Goal: Ask a question

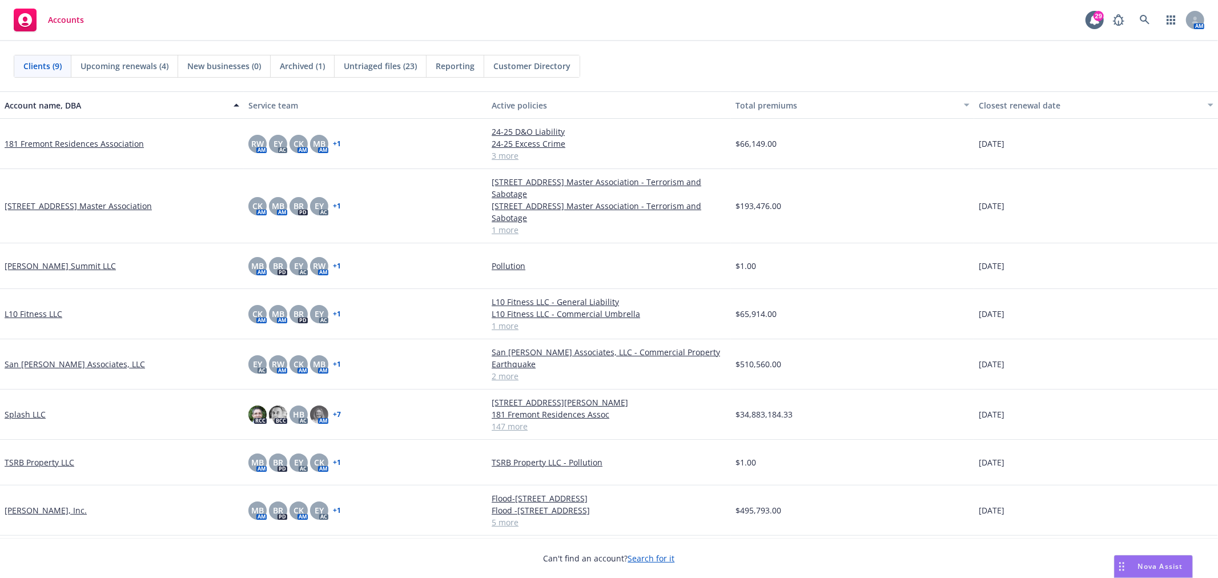
scroll to position [127, 0]
click at [1160, 564] on span "Nova Assist" at bounding box center [1160, 566] width 45 height 10
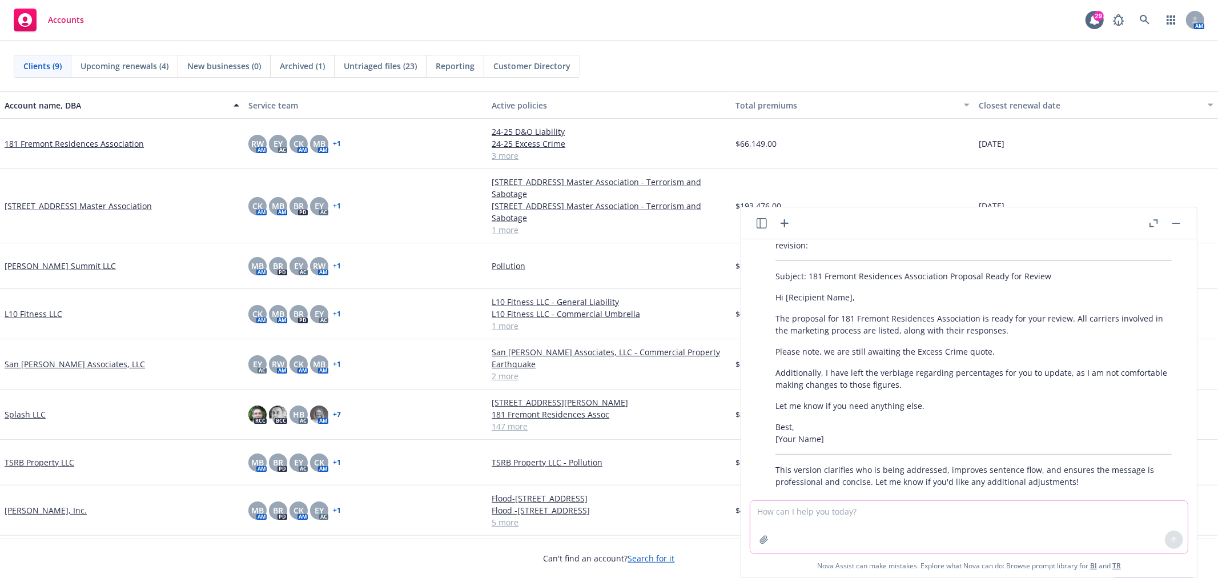
click at [842, 513] on textarea at bounding box center [968, 527] width 437 height 53
click at [789, 224] on icon "button" at bounding box center [785, 223] width 14 height 14
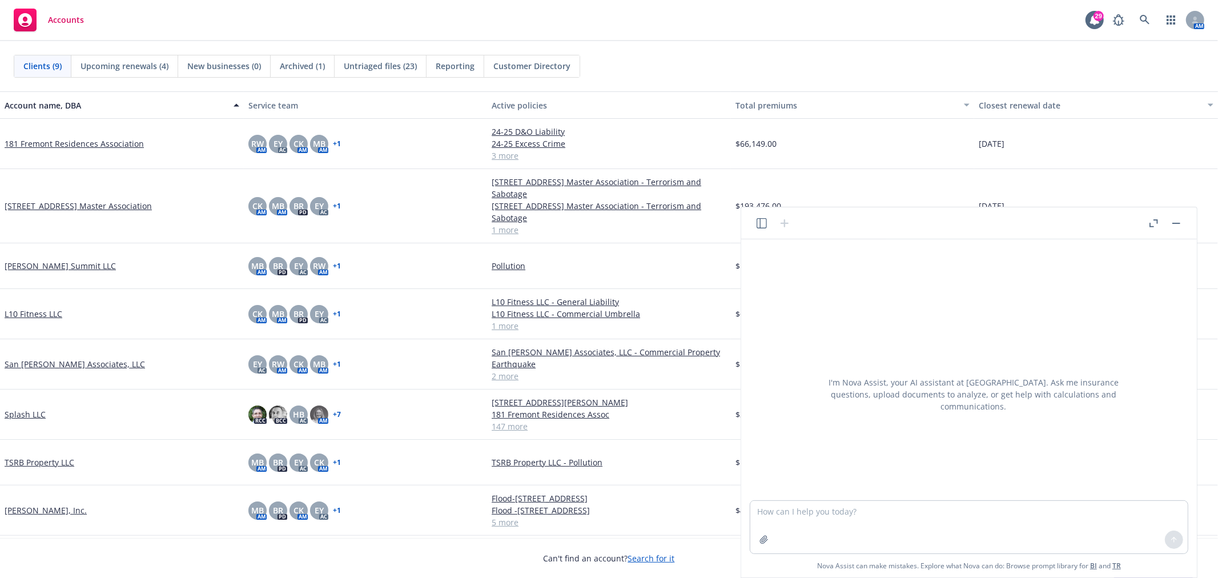
click at [810, 509] on textarea at bounding box center [968, 527] width 437 height 53
drag, startPoint x: 867, startPoint y: 509, endPoint x: 861, endPoint y: 508, distance: 6.3
click at [861, 508] on textarea "how can i figure how the raoes arere calculated" at bounding box center [968, 527] width 437 height 53
click at [882, 510] on textarea "how can i figure how the rates arere calculated" at bounding box center [968, 527] width 437 height 53
click at [927, 511] on textarea "how can i figure how the rates were calculated" at bounding box center [968, 527] width 437 height 53
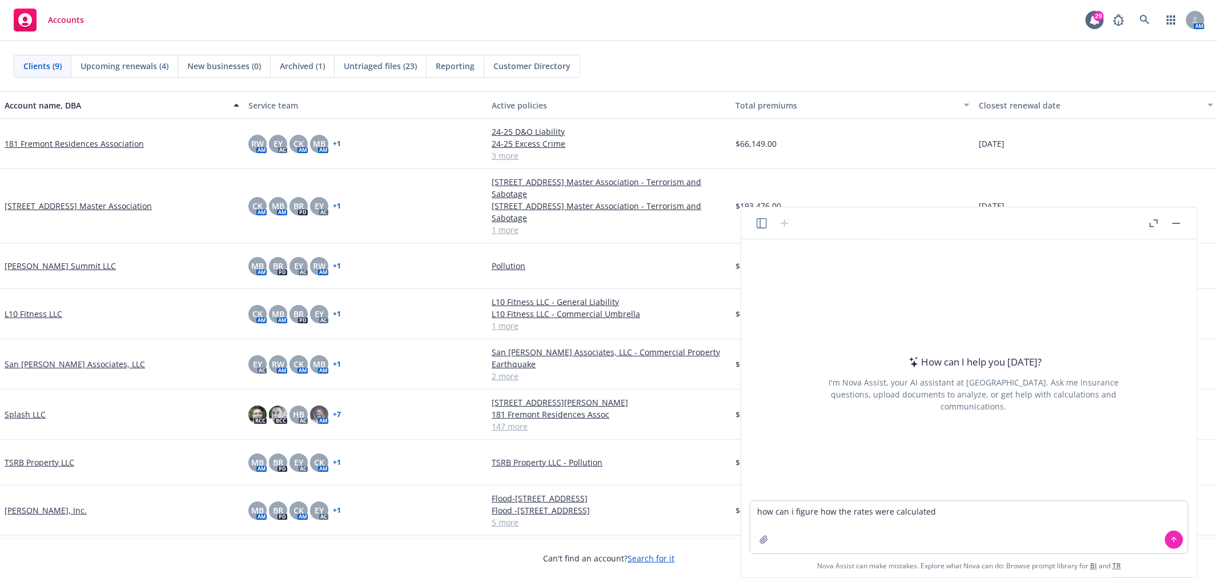
click at [975, 512] on textarea "how can i figure how the rates were calculated" at bounding box center [968, 527] width 437 height 53
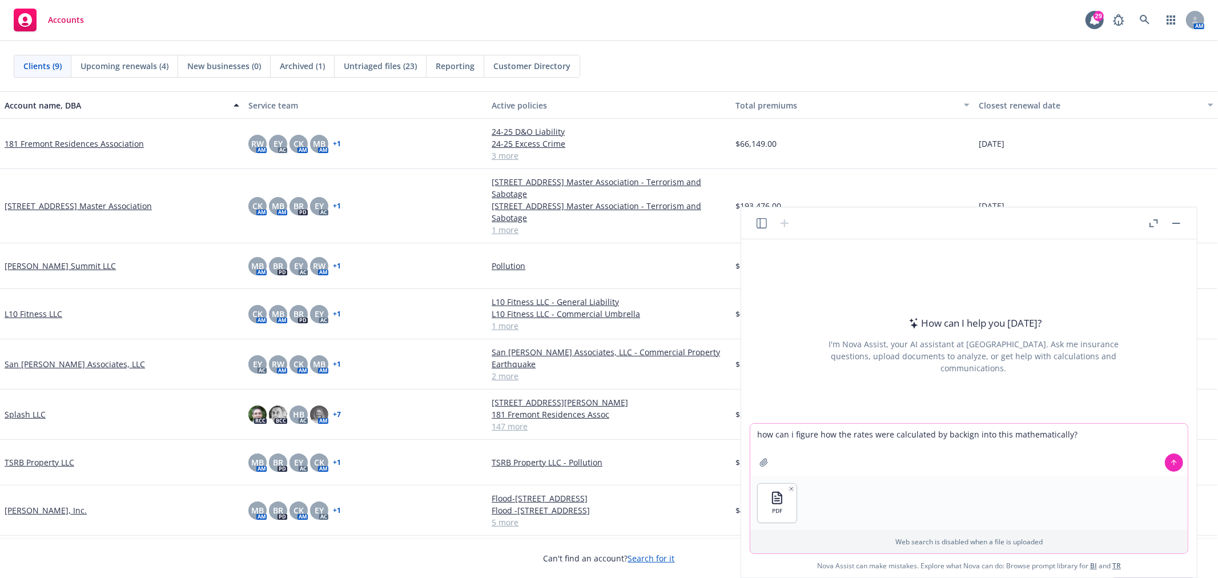
type textarea "how can i figure how the rates were calculated by backing into this mathematica…"
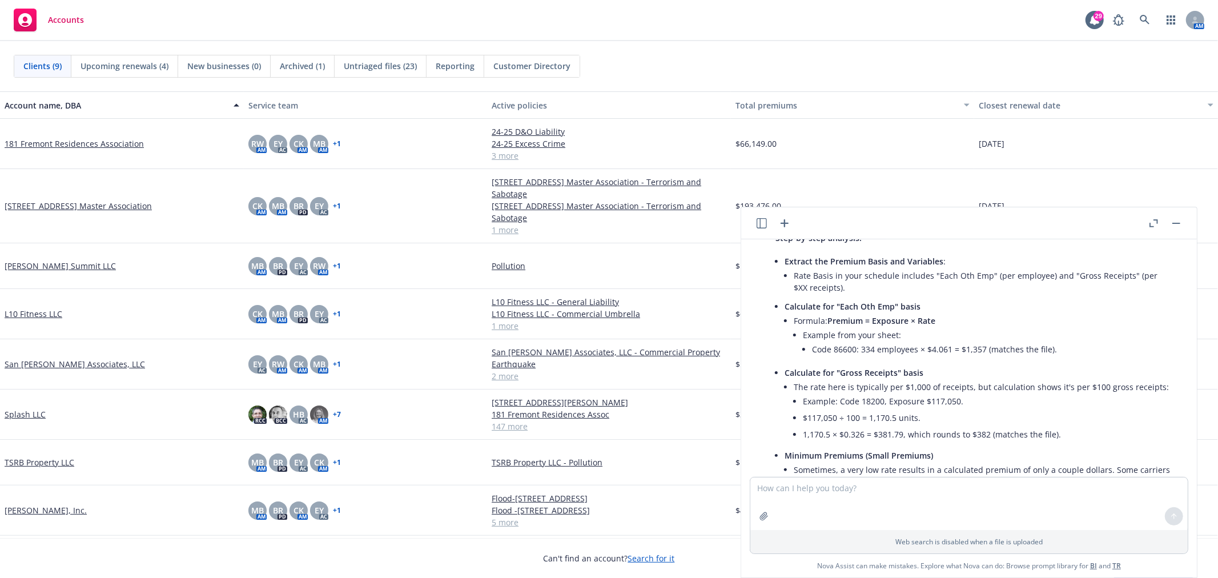
click at [1154, 226] on icon "button" at bounding box center [1153, 223] width 9 height 8
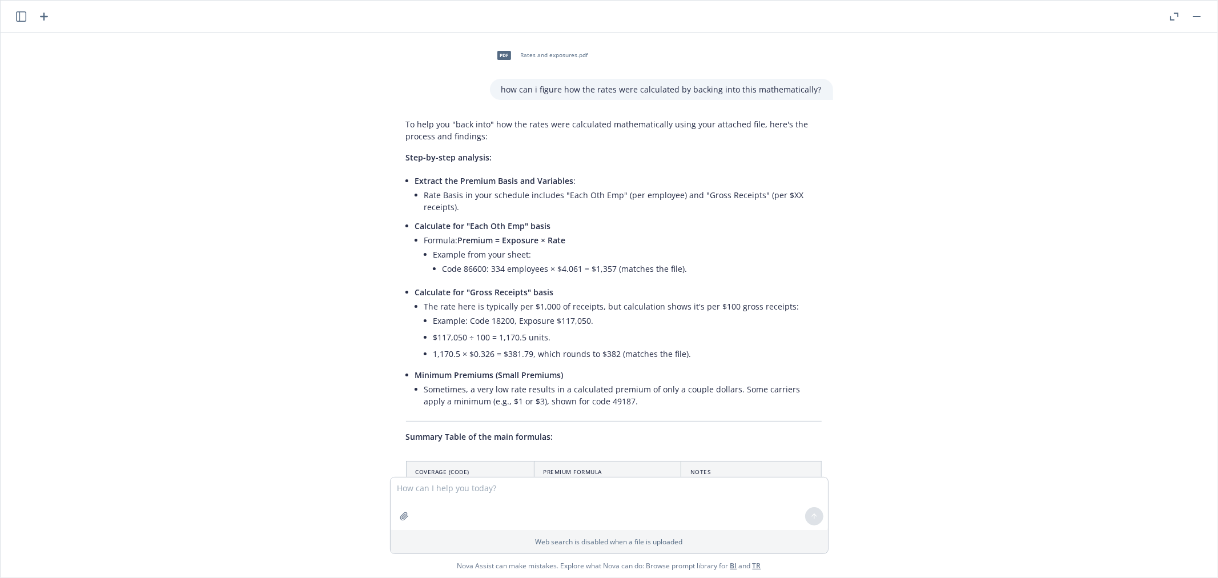
scroll to position [0, 0]
click at [951, 316] on div "pdf Rates and exposures.pdf how can i figure how the rates were calculated by b…" at bounding box center [609, 255] width 1208 height 444
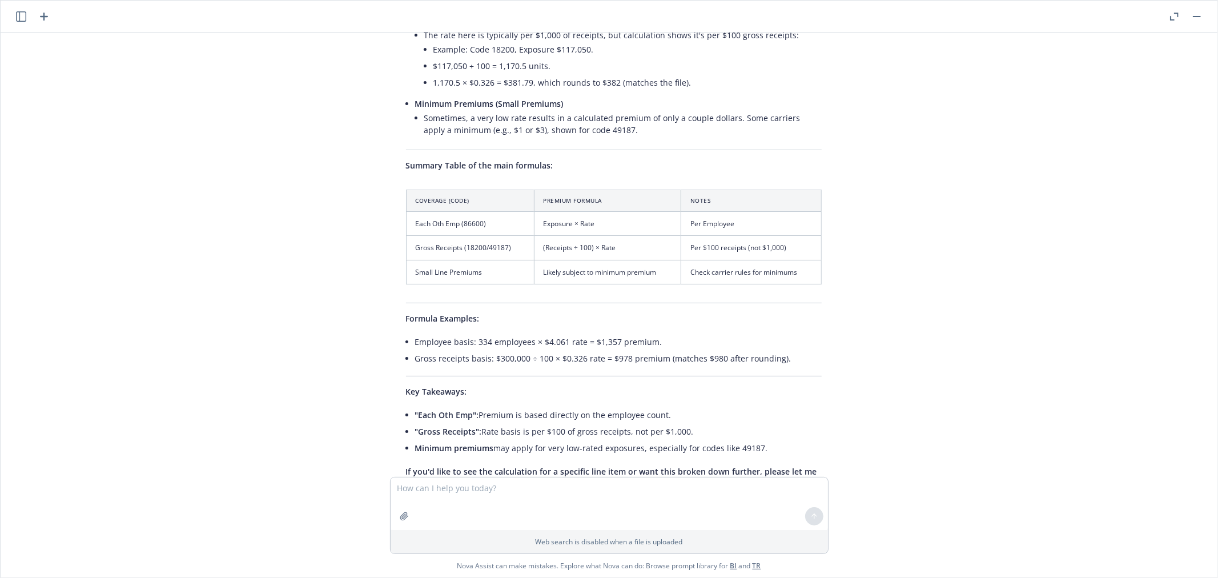
scroll to position [254, 0]
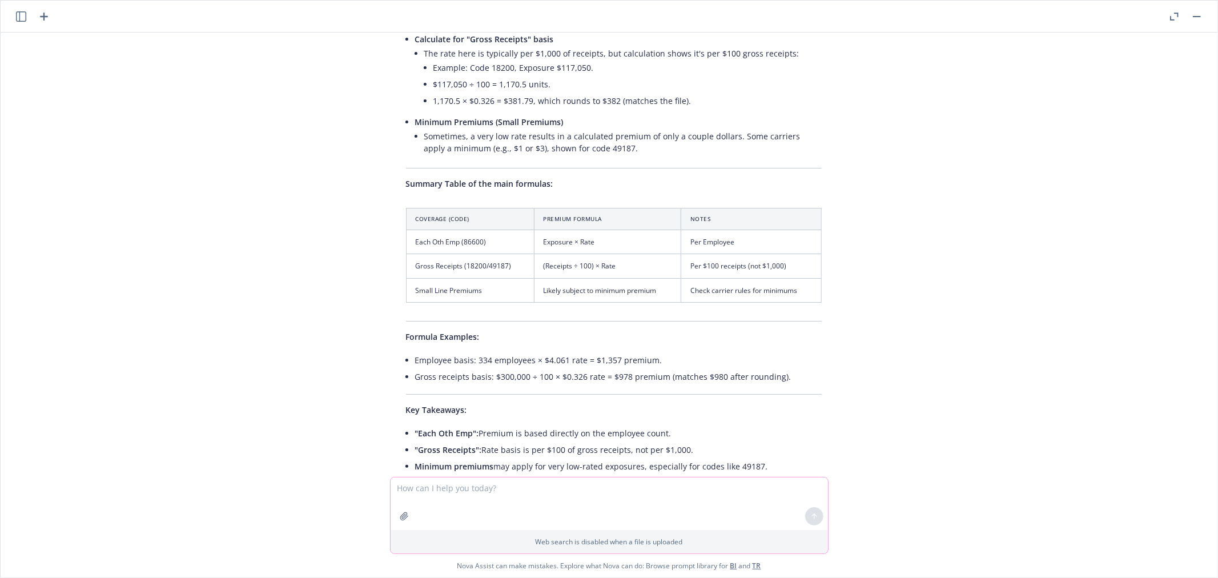
click at [629, 501] on textarea at bounding box center [609, 503] width 437 height 53
type textarea "can you break this down per location?"
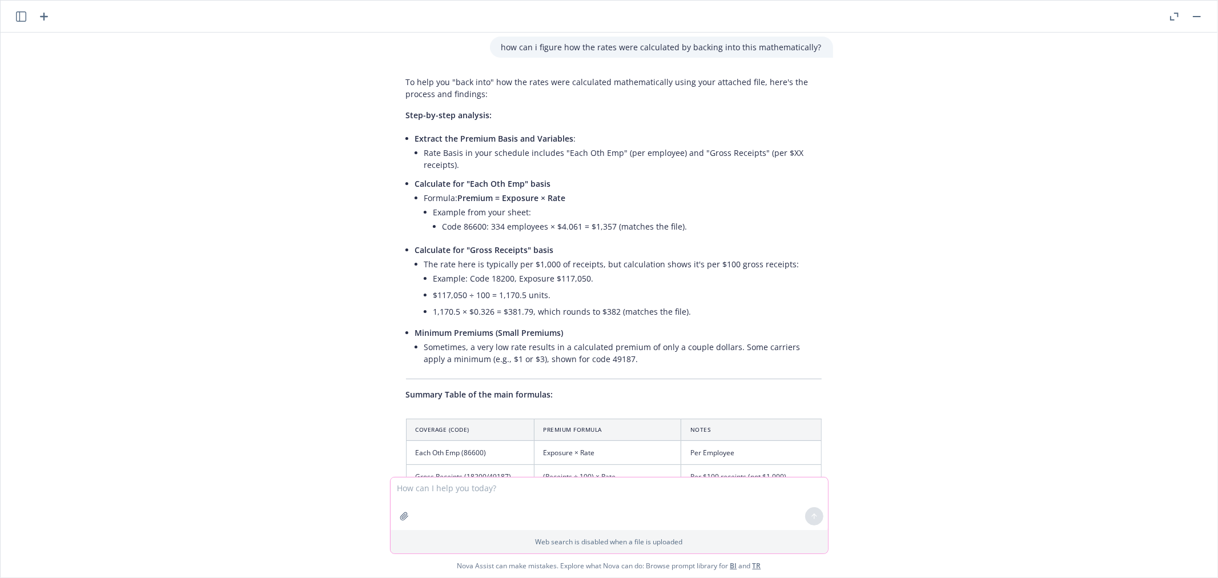
scroll to position [0, 0]
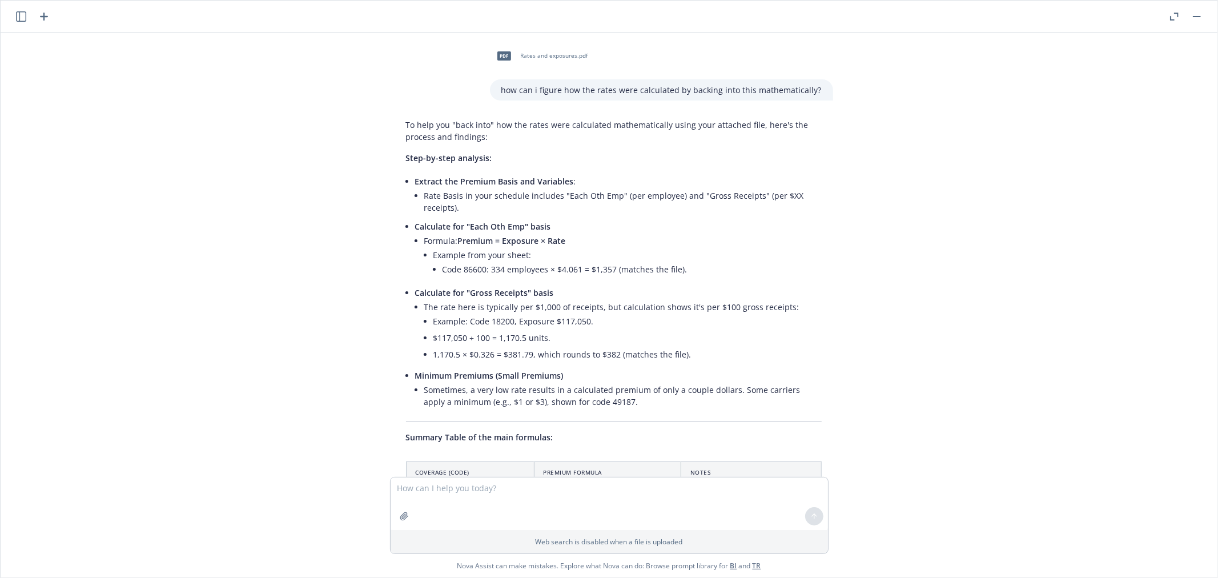
click at [731, 87] on p "how can i figure how the rates were calculated by backing into this mathematica…" at bounding box center [661, 90] width 320 height 12
click at [552, 50] on div "pdf Rates and exposures.pdf" at bounding box center [540, 56] width 100 height 29
click at [455, 494] on textarea at bounding box center [609, 503] width 437 height 53
type textarea "and for location 2?"
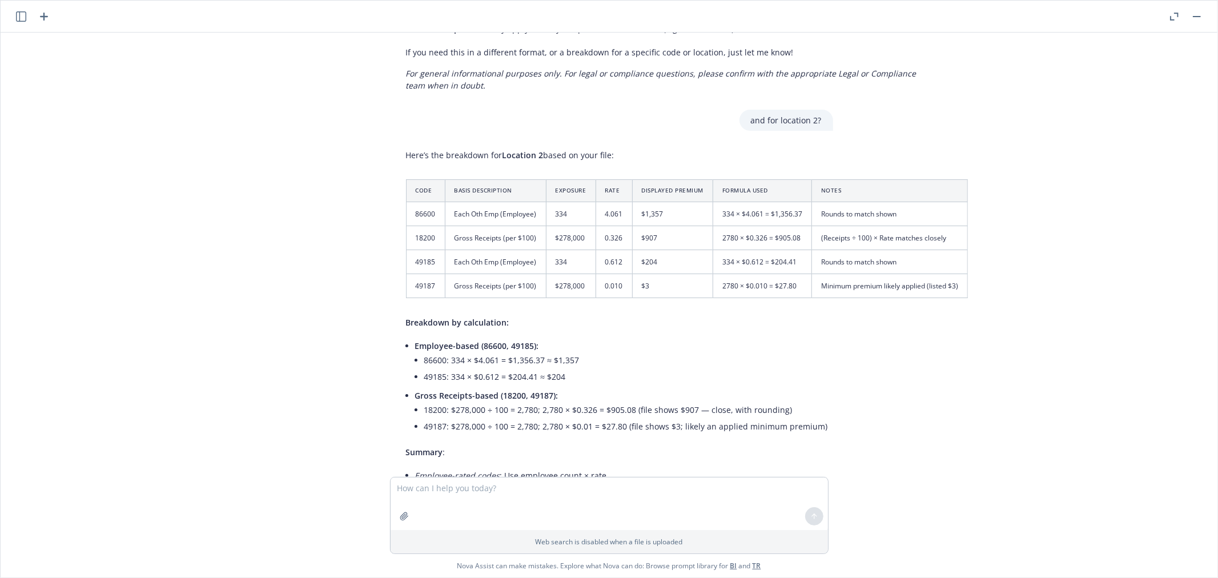
scroll to position [1460, 0]
click at [184, 330] on div "pdf Rates and exposures.pdf how can i figure how the rates were calculated by b…" at bounding box center [609, 255] width 1208 height 444
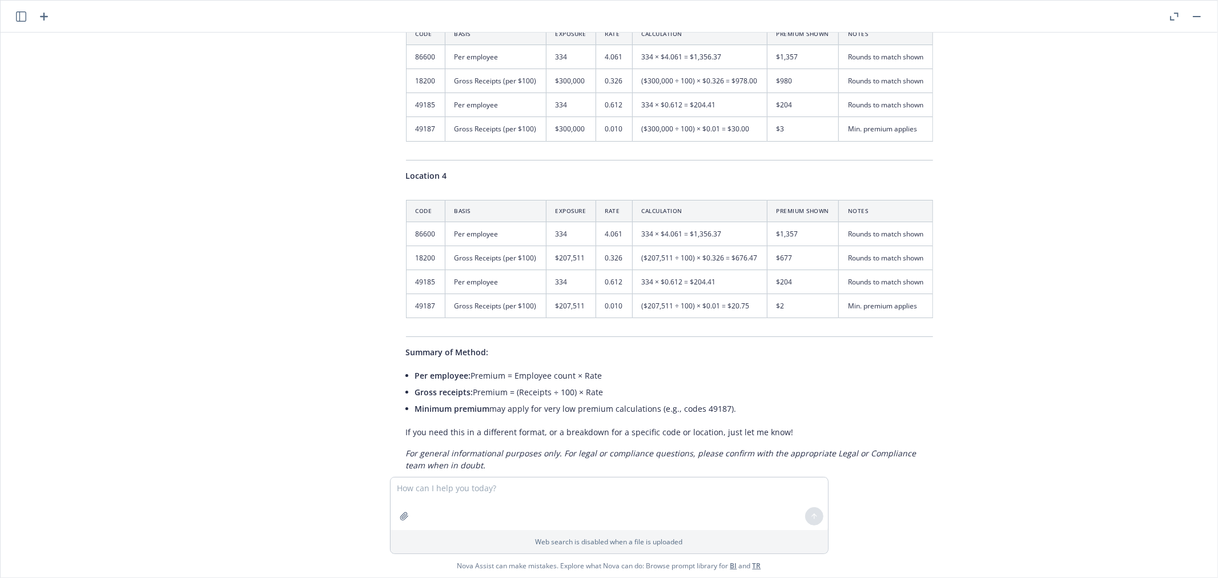
scroll to position [1143, 0]
